Goal: Task Accomplishment & Management: Manage account settings

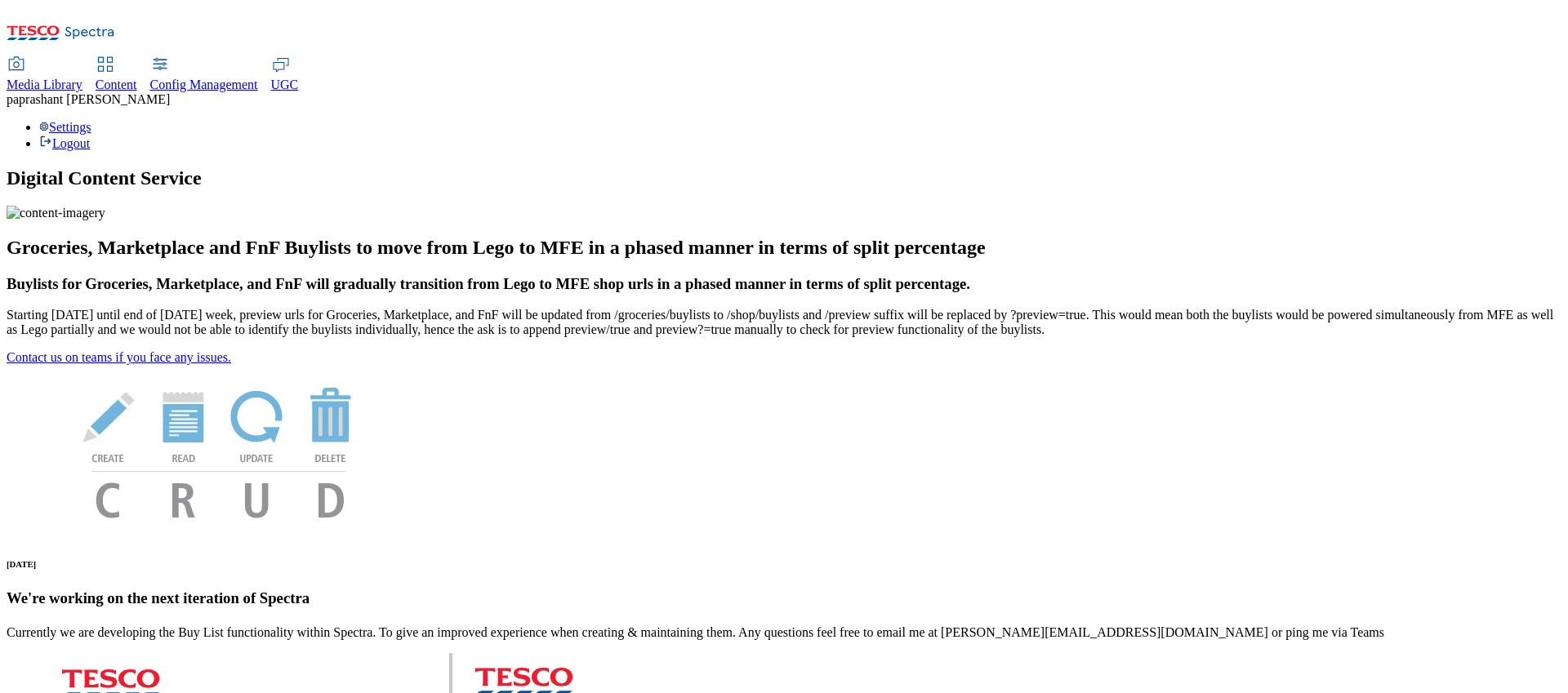
click at [1518, 120] on div "Settings Logout" at bounding box center [784, 135] width 1555 height 31
click at [92, 120] on link "Settings" at bounding box center [65, 127] width 52 height 14
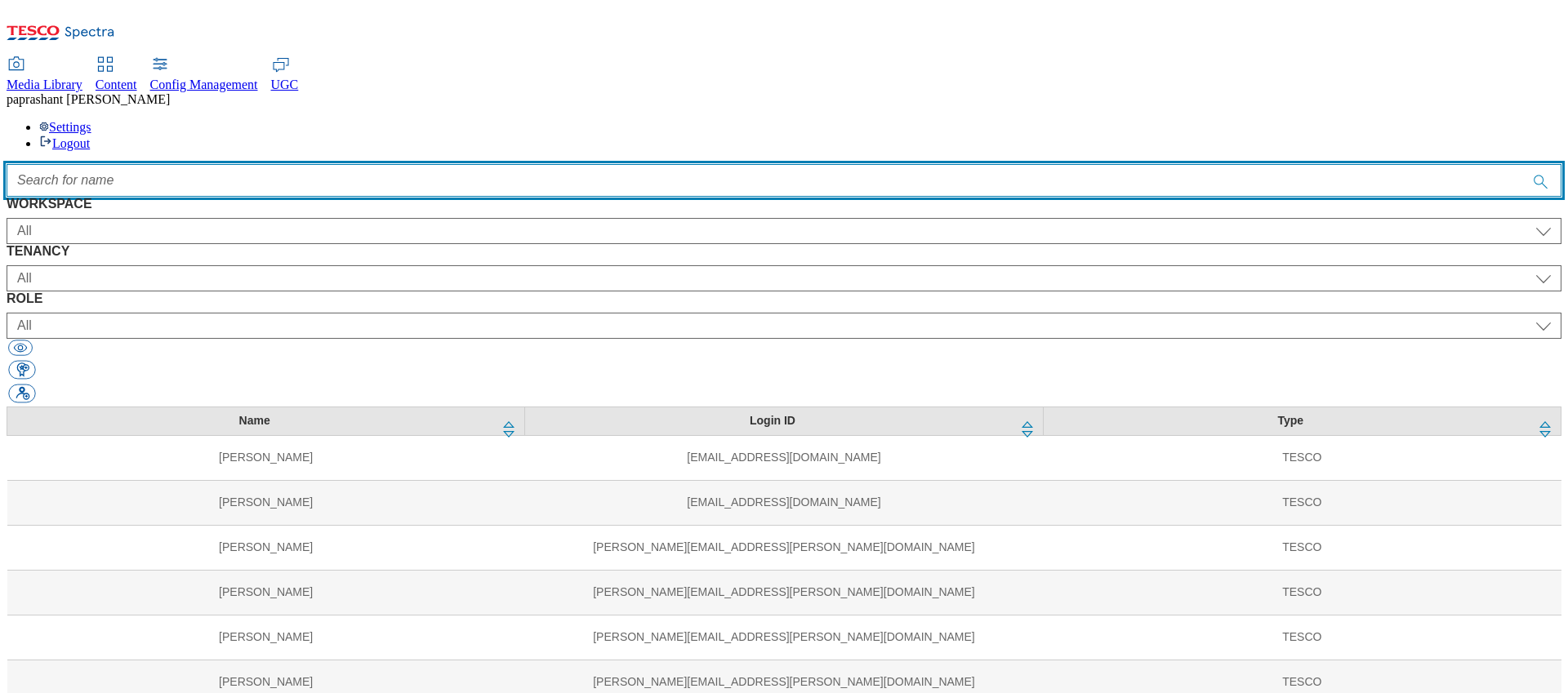
click at [434, 164] on input "Accessible label text" at bounding box center [784, 180] width 1555 height 33
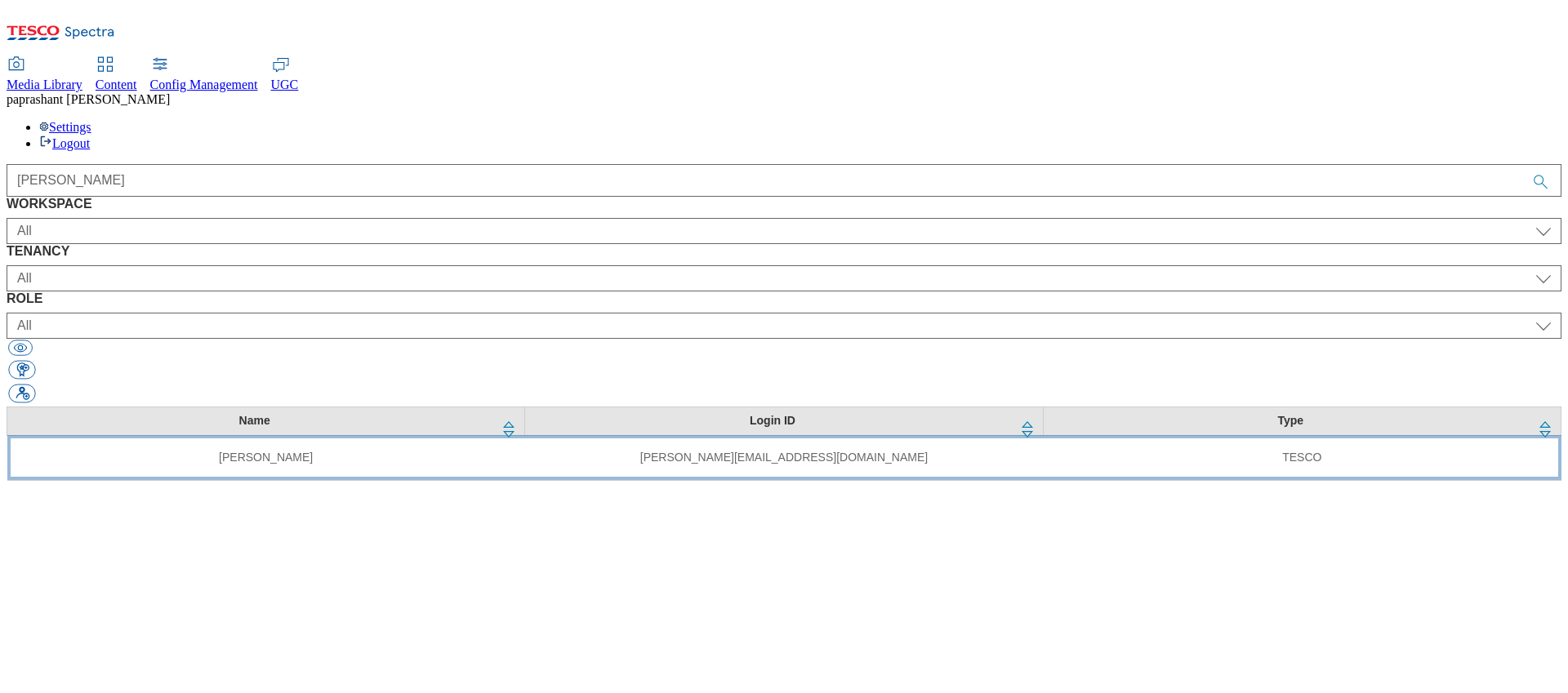
click at [805, 435] on td "sushma.jadhav@tesco.com" at bounding box center [784, 457] width 517 height 44
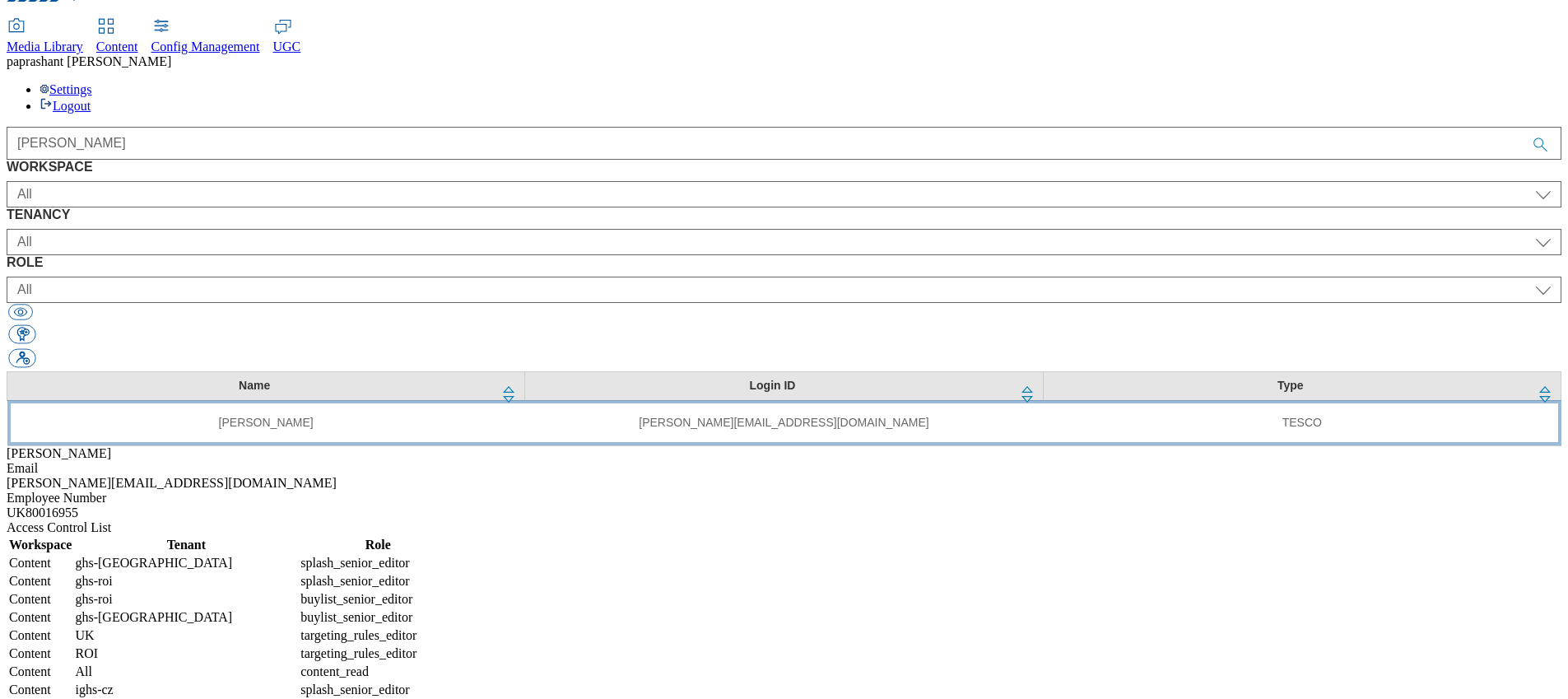
scroll to position [40, 0]
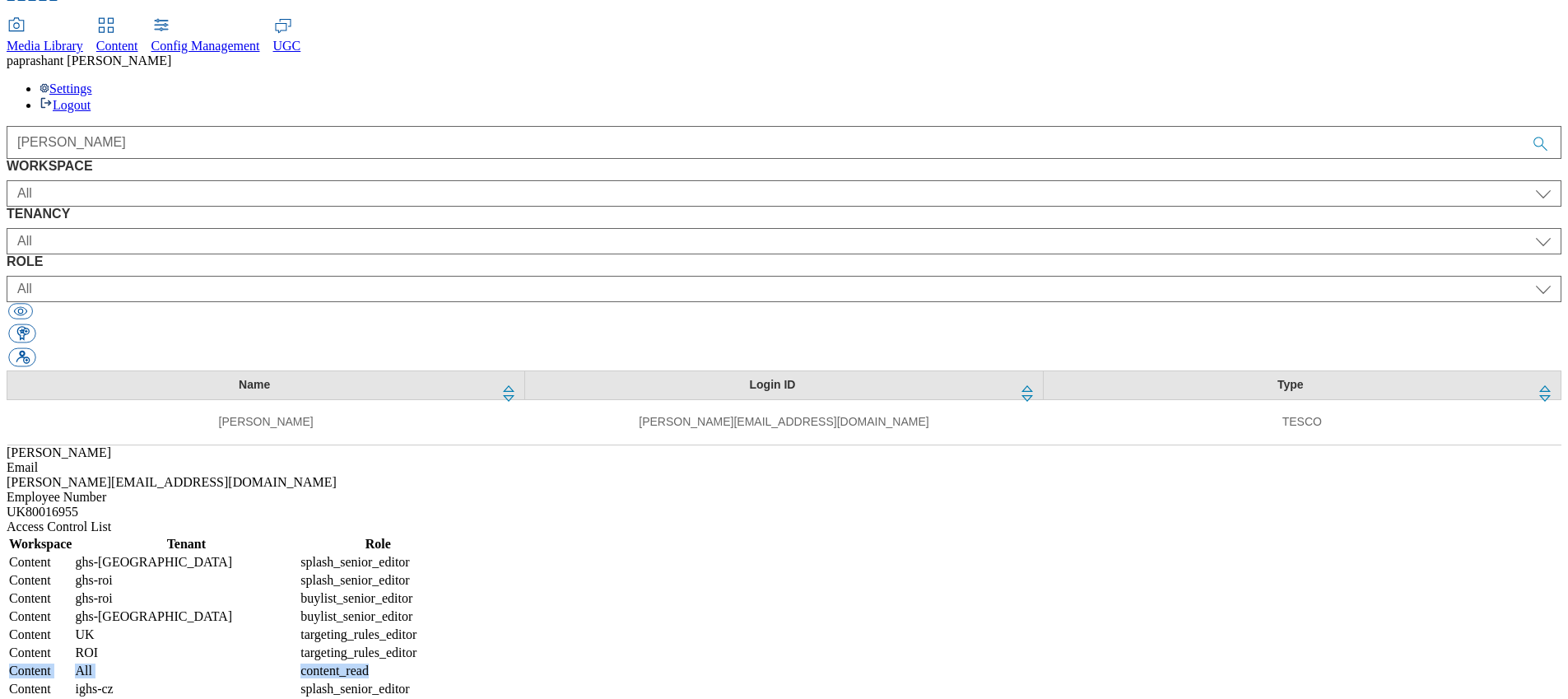
drag, startPoint x: 945, startPoint y: 531, endPoint x: 1350, endPoint y: 527, distance: 405.0
click at [456, 663] on tr "Content All content_read" at bounding box center [232, 671] width 448 height 17
copy tr "Content All content_read"
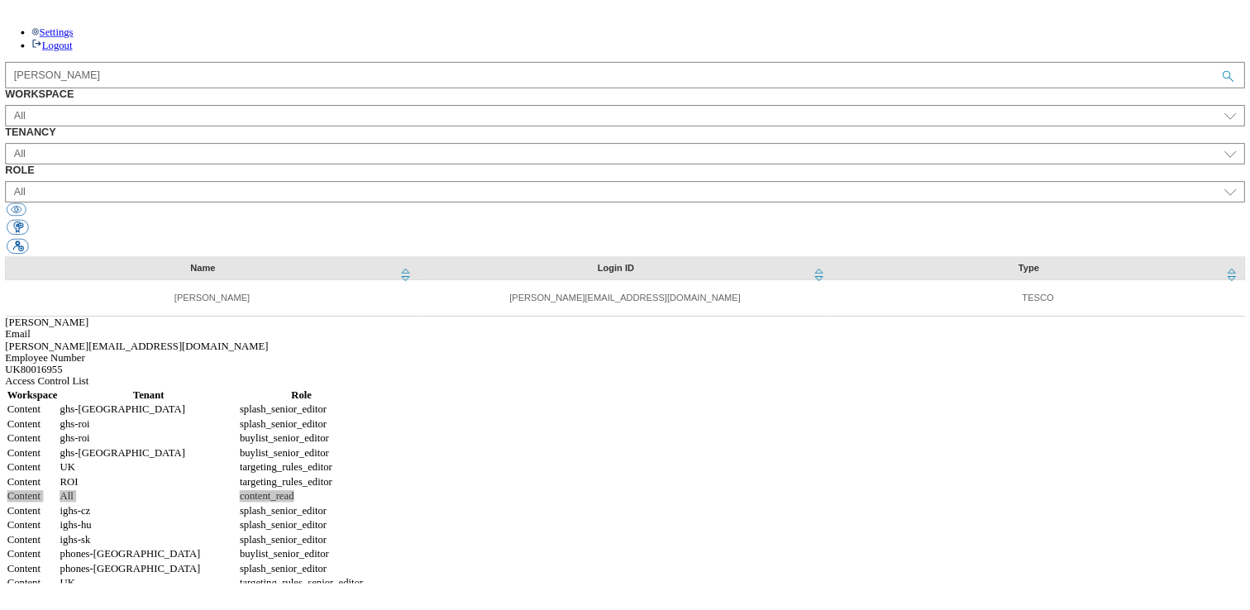
scroll to position [0, 0]
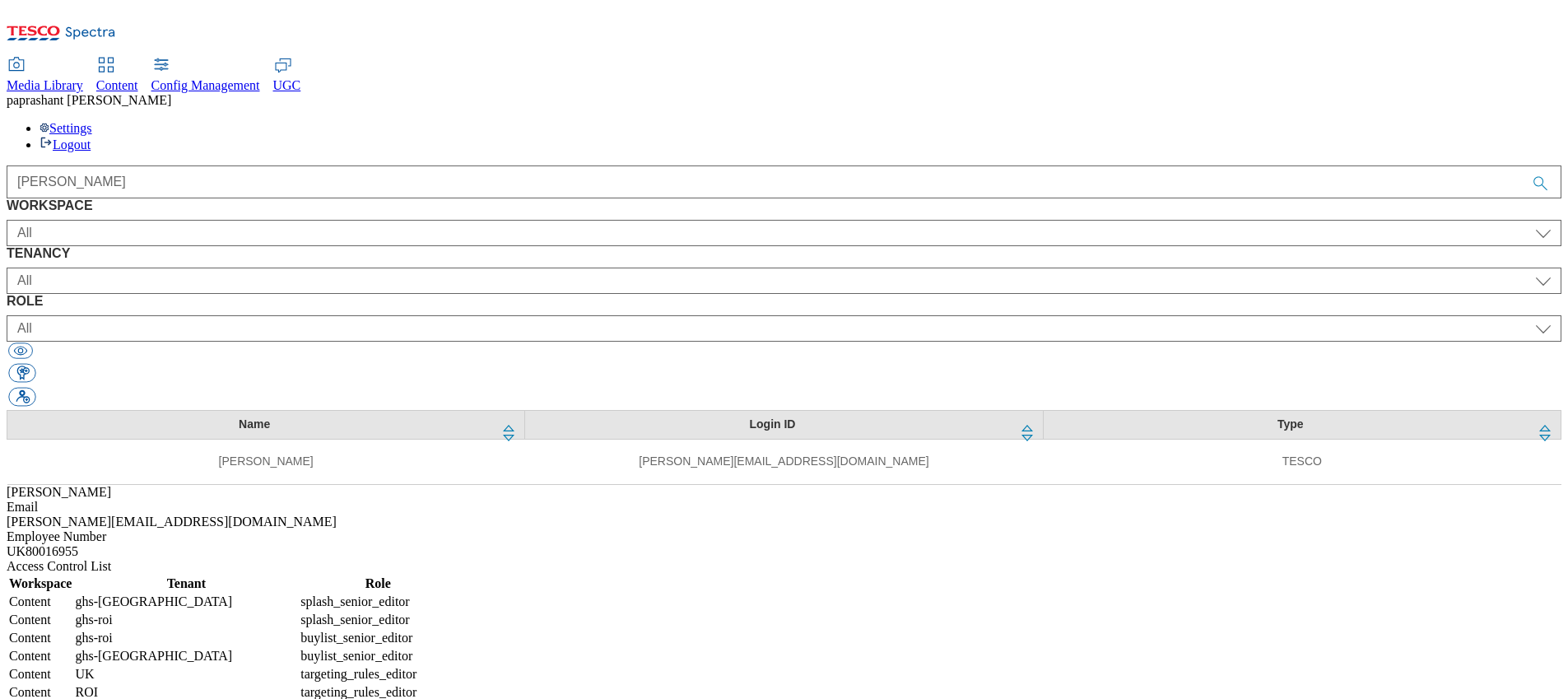
click at [298, 576] on th "Tenant" at bounding box center [185, 583] width 224 height 17
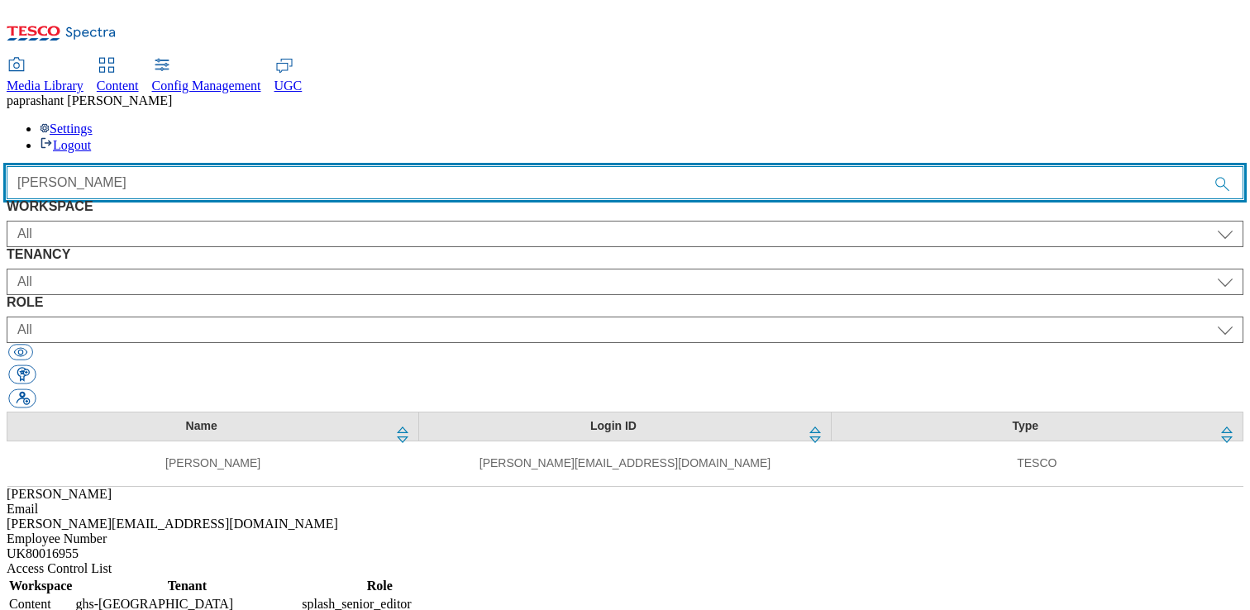
click at [490, 166] on input "sushma" at bounding box center [625, 182] width 1237 height 33
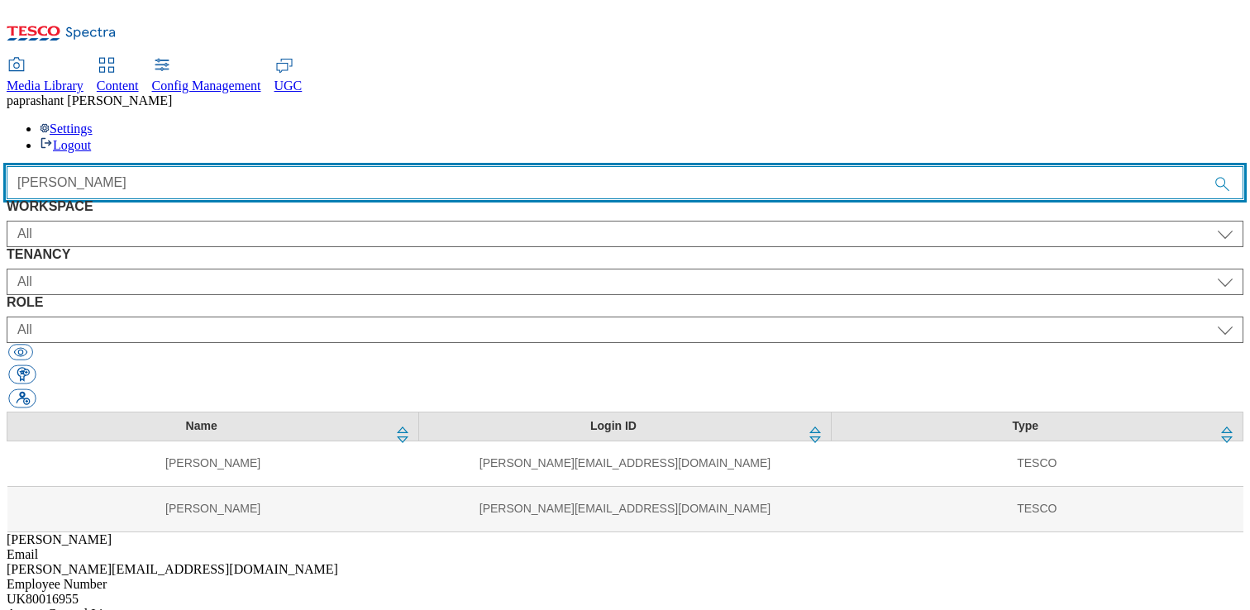
type input "anand"
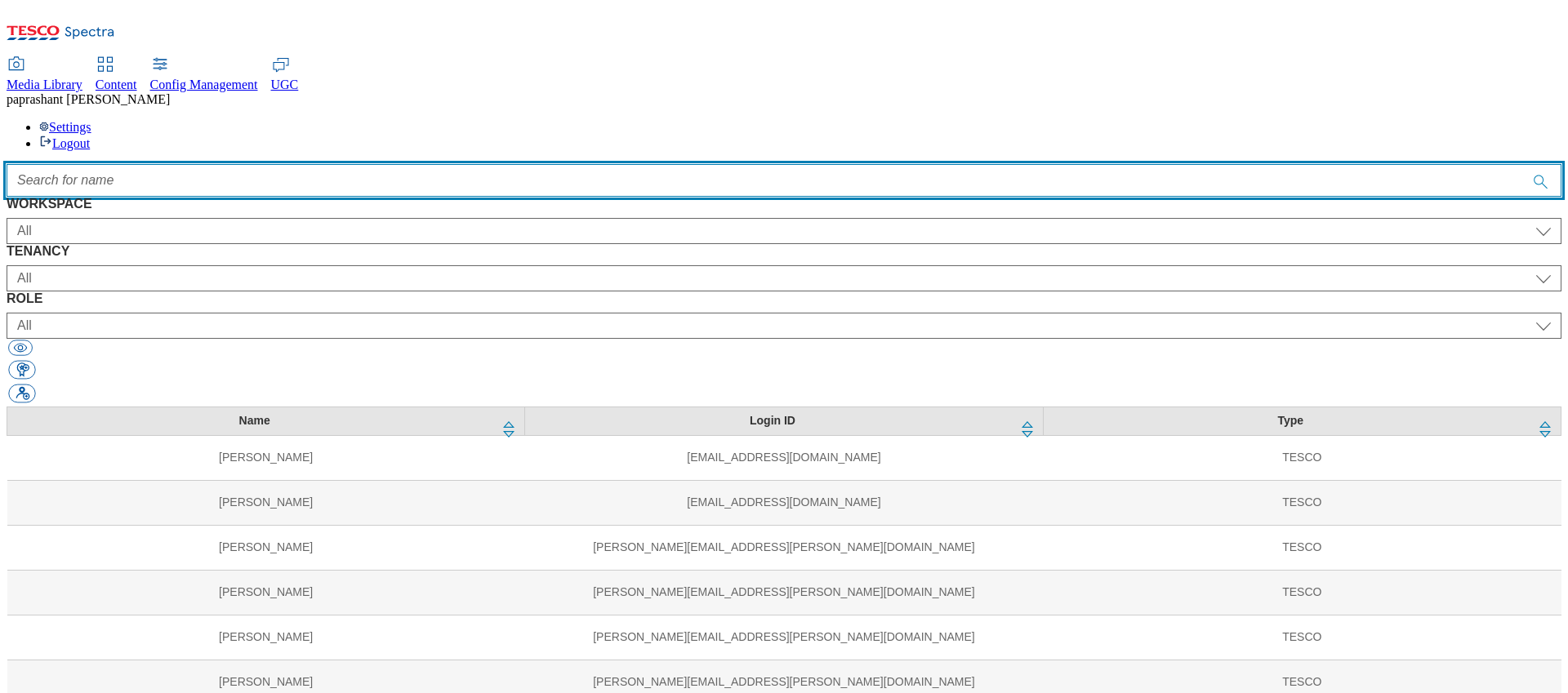
click at [586, 164] on input "Accessible label text" at bounding box center [784, 180] width 1555 height 33
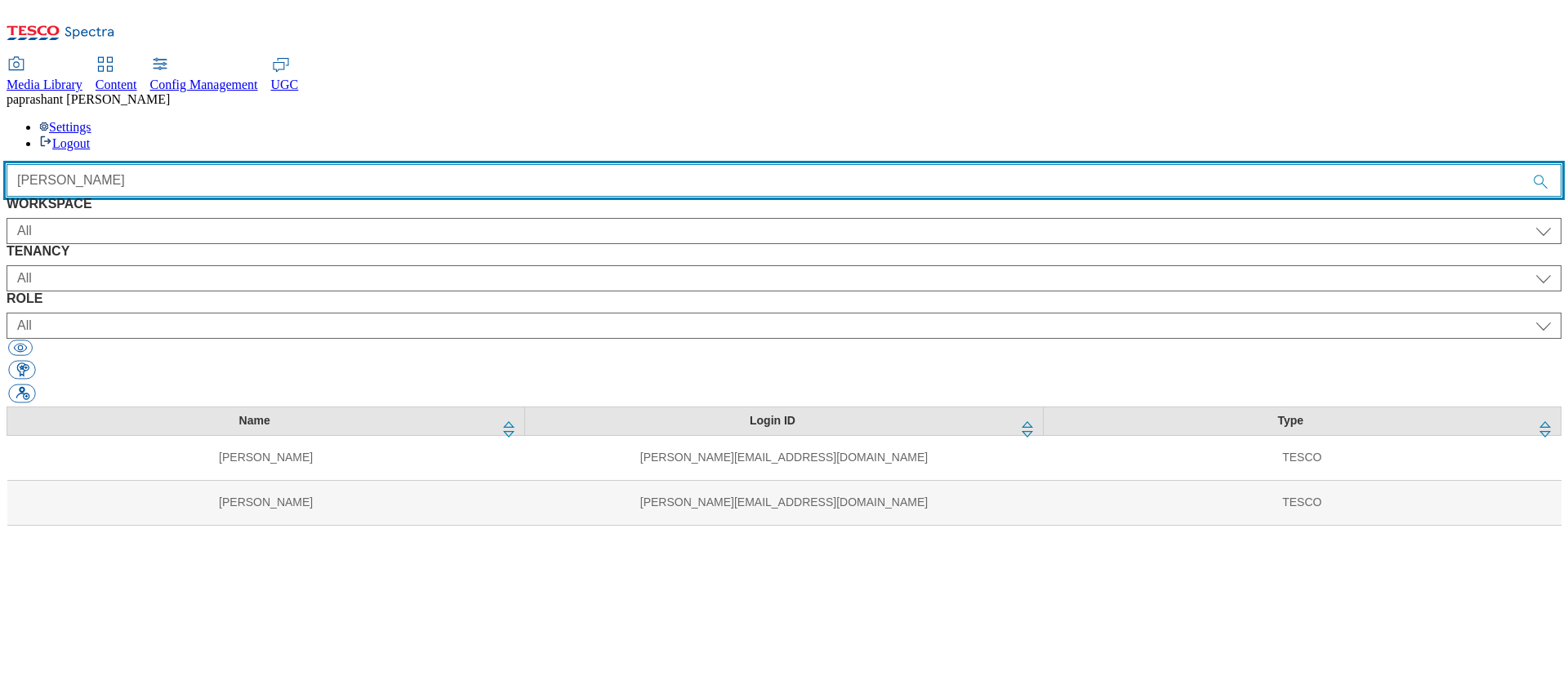
type input "[PERSON_NAME]"
